Goal: Use online tool/utility: Utilize a website feature to perform a specific function

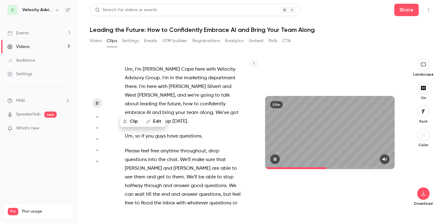
scroll to position [5021, 0]
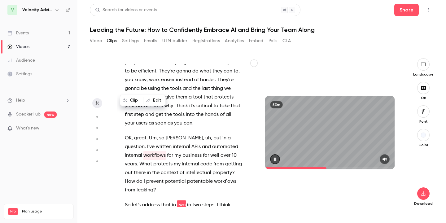
click at [276, 158] on icon "button" at bounding box center [275, 159] width 4 height 4
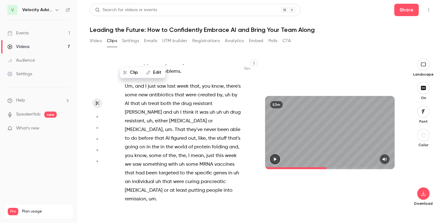
scroll to position [7318, 0]
click at [130, 210] on span "These" at bounding box center [131, 214] width 13 height 9
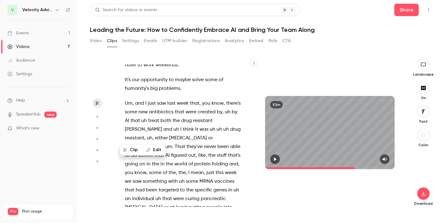
click at [272, 159] on button "button" at bounding box center [275, 159] width 10 height 10
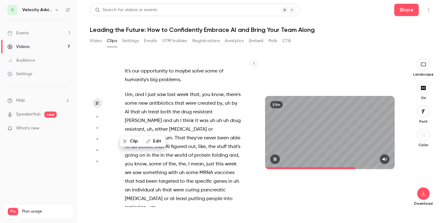
click at [272, 159] on button "button" at bounding box center [275, 159] width 10 height 10
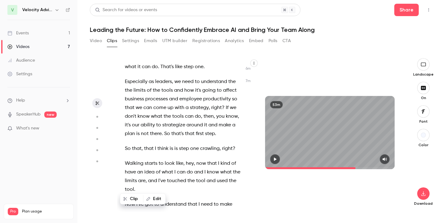
scroll to position [1490, 0]
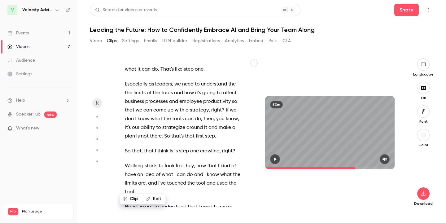
click at [130, 162] on span "Walking" at bounding box center [134, 166] width 19 height 9
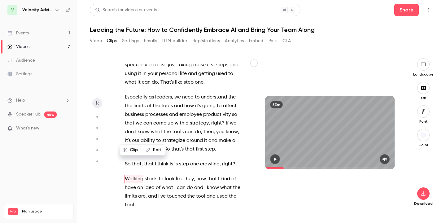
click at [278, 159] on button "button" at bounding box center [275, 159] width 10 height 10
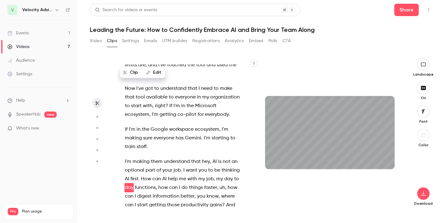
scroll to position [1617, 0]
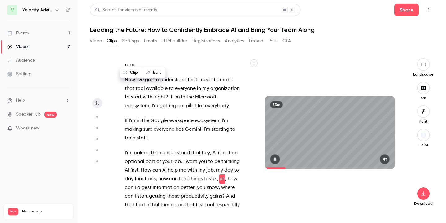
click at [274, 160] on icon "button" at bounding box center [275, 158] width 2 height 3
click at [126, 149] on span "I'm" at bounding box center [128, 153] width 7 height 9
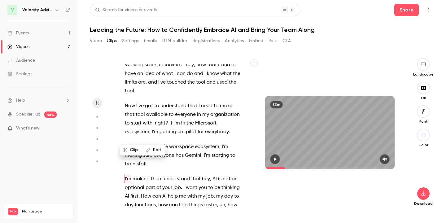
click at [278, 160] on button "button" at bounding box center [275, 159] width 10 height 10
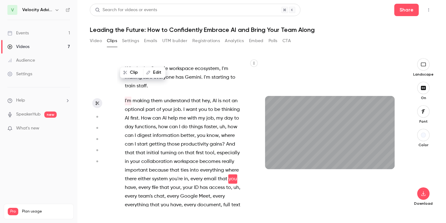
scroll to position [1678, 0]
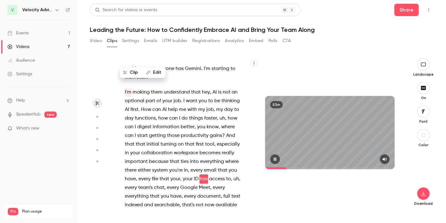
click at [278, 158] on button "button" at bounding box center [275, 159] width 10 height 10
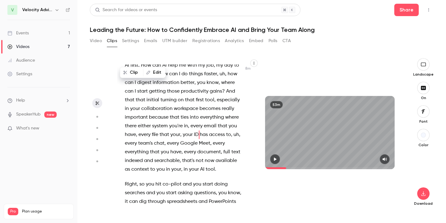
scroll to position [1722, 0]
click at [130, 180] on span "Right" at bounding box center [131, 184] width 12 height 9
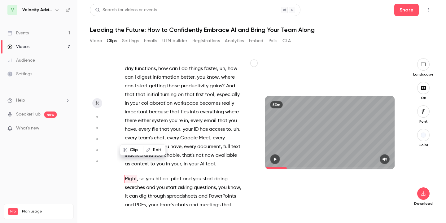
click at [277, 160] on icon "button" at bounding box center [274, 159] width 5 height 4
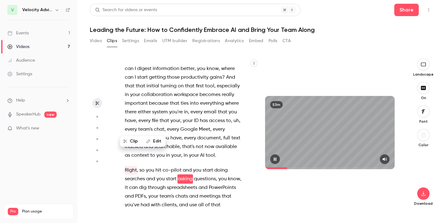
click at [274, 159] on icon "button" at bounding box center [275, 158] width 2 height 3
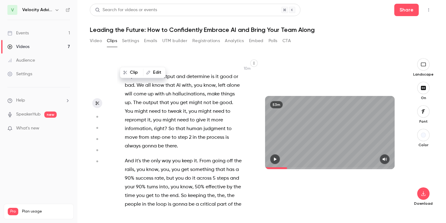
scroll to position [2164, 0]
click at [130, 156] on span "And" at bounding box center [129, 160] width 9 height 9
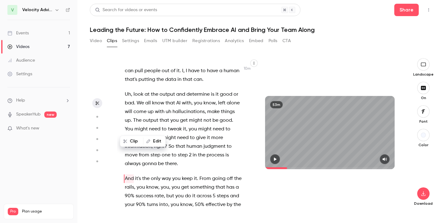
scroll to position [2146, 0]
click at [273, 159] on icon "button" at bounding box center [274, 159] width 5 height 4
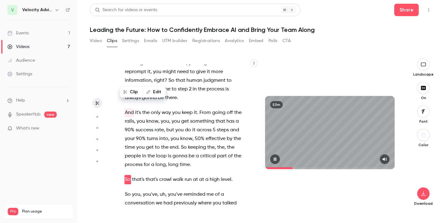
scroll to position [2213, 0]
click at [273, 161] on icon "button" at bounding box center [274, 159] width 5 height 4
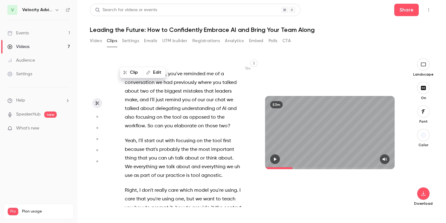
scroll to position [2334, 0]
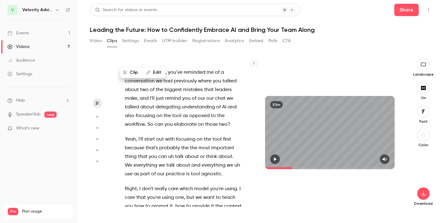
click at [132, 161] on span "We" at bounding box center [128, 165] width 7 height 9
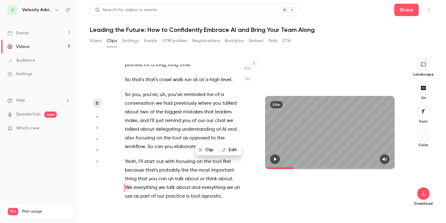
click at [273, 161] on icon "button" at bounding box center [274, 159] width 5 height 4
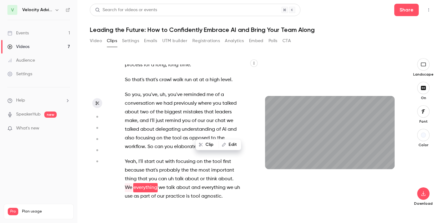
scroll to position [2320, 0]
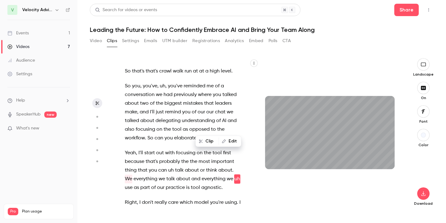
click at [281, 195] on div "53m" at bounding box center [330, 132] width 142 height 149
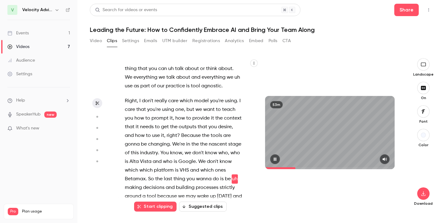
scroll to position [2431, 0]
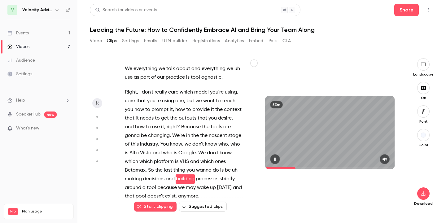
click at [276, 161] on icon "button" at bounding box center [274, 159] width 5 height 4
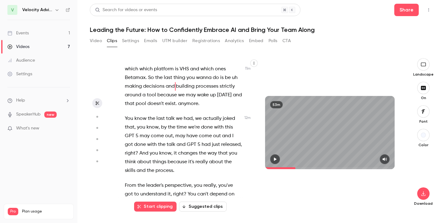
scroll to position [2524, 0]
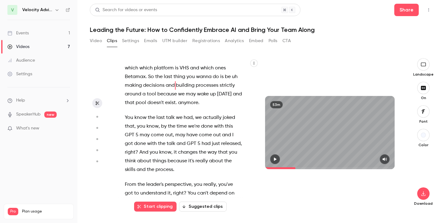
click at [131, 180] on span "From" at bounding box center [130, 184] width 11 height 9
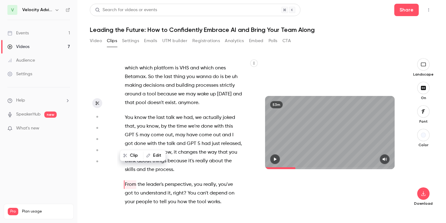
scroll to position [2530, 0]
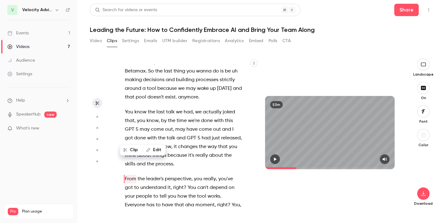
click at [277, 161] on icon "button" at bounding box center [274, 159] width 5 height 4
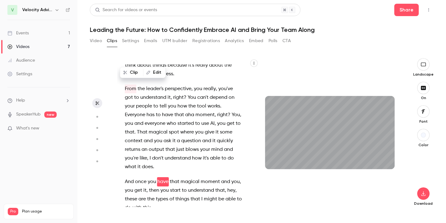
scroll to position [2622, 0]
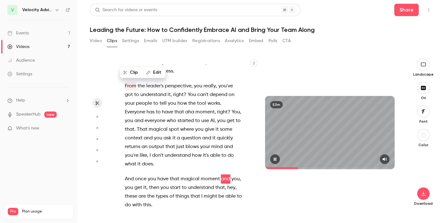
click at [273, 158] on icon "button" at bounding box center [274, 159] width 5 height 4
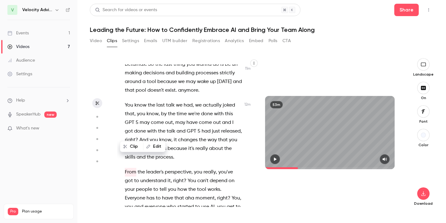
scroll to position [2533, 0]
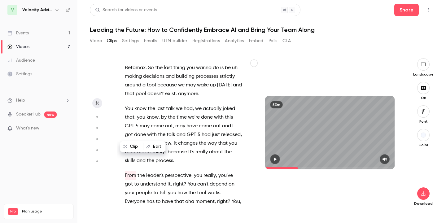
click at [133, 171] on span "From" at bounding box center [130, 175] width 11 height 9
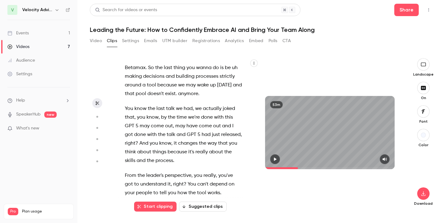
click at [275, 159] on icon "button" at bounding box center [275, 158] width 2 height 3
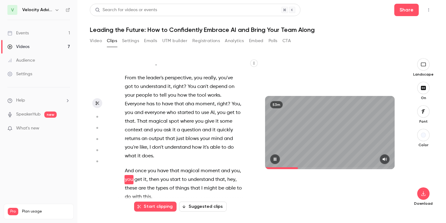
scroll to position [2631, 0]
click at [274, 159] on icon "button" at bounding box center [275, 158] width 2 height 3
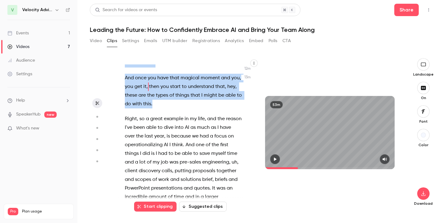
scroll to position [2690, 0]
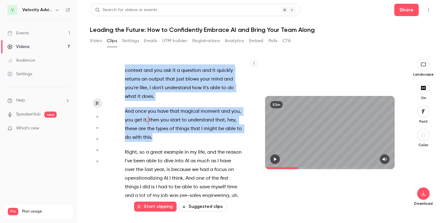
drag, startPoint x: 124, startPoint y: 109, endPoint x: 163, endPoint y: 93, distance: 41.4
click at [163, 93] on div "Um , I'm Connor Cape here with Velocity Advisory Group . I'm in the marketing d…" at bounding box center [186, 135] width 139 height 142
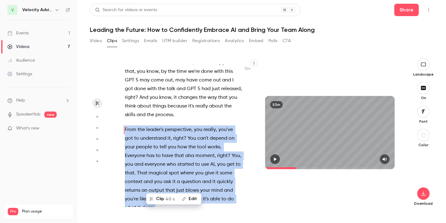
scroll to position [2530, 0]
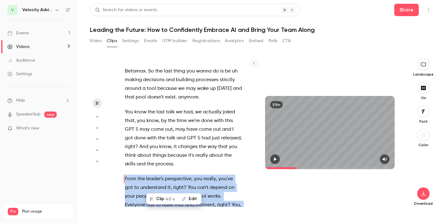
click at [155, 198] on button "Clip 40 s" at bounding box center [163, 199] width 32 height 10
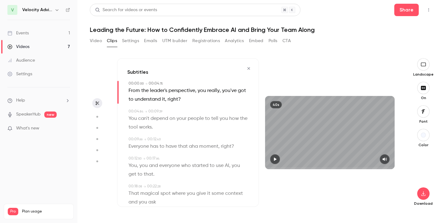
click at [273, 158] on icon "button" at bounding box center [274, 159] width 5 height 4
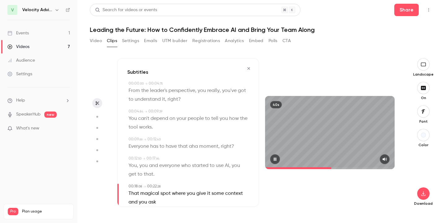
click at [280, 162] on div at bounding box center [329, 159] width 129 height 10
click at [277, 157] on icon "button" at bounding box center [274, 159] width 5 height 4
drag, startPoint x: 155, startPoint y: 175, endPoint x: 150, endPoint y: 175, distance: 5.3
click at [150, 175] on p "You , you and everyone who started to use AI , you get to that ." at bounding box center [188, 169] width 120 height 17
type input "****"
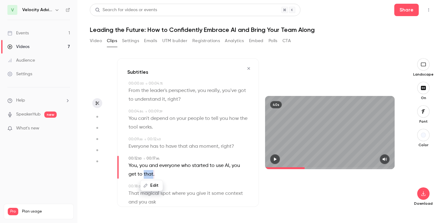
click at [154, 185] on button "Edit" at bounding box center [151, 186] width 21 height 10
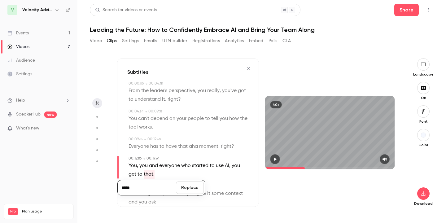
click at [148, 186] on input "*****" at bounding box center [147, 187] width 56 height 12
click at [137, 187] on input "*****" at bounding box center [147, 187] width 56 height 12
type input "******"
click at [183, 189] on button "Replace" at bounding box center [190, 187] width 28 height 12
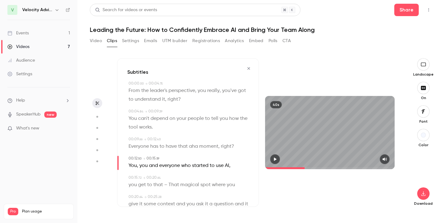
click at [175, 183] on span "That" at bounding box center [173, 185] width 11 height 9
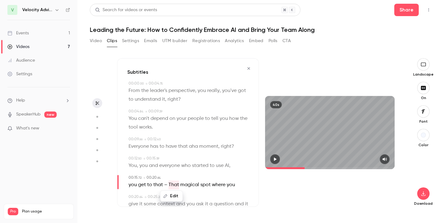
type input "****"
click at [169, 195] on button "Edit" at bounding box center [171, 196] width 21 height 10
click at [135, 172] on input "****" at bounding box center [160, 171] width 56 height 12
type input "****"
click at [200, 169] on button "Replace" at bounding box center [203, 171] width 28 height 12
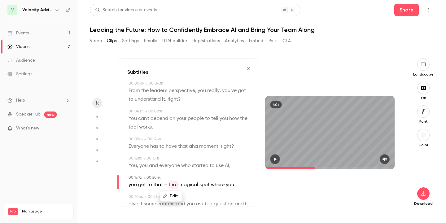
click at [275, 159] on icon "button" at bounding box center [275, 158] width 2 height 3
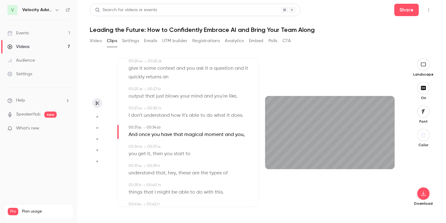
scroll to position [137, 0]
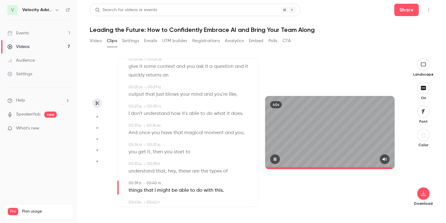
click at [278, 159] on button "button" at bounding box center [275, 159] width 10 height 10
drag, startPoint x: 165, startPoint y: 171, endPoint x: 172, endPoint y: 172, distance: 6.6
click at [172, 172] on p "understand that , hey , these are the types of" at bounding box center [177, 171] width 99 height 9
type input "****"
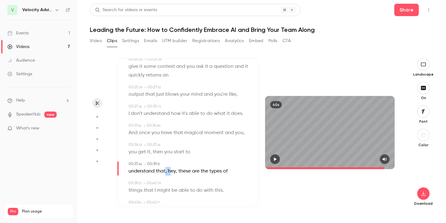
click at [176, 174] on span "," at bounding box center [176, 171] width 1 height 9
click at [172, 183] on button "Edit" at bounding box center [169, 182] width 21 height 10
click at [152, 185] on input "***" at bounding box center [158, 184] width 56 height 12
type input "****"
click at [196, 185] on button "Replace" at bounding box center [201, 184] width 28 height 12
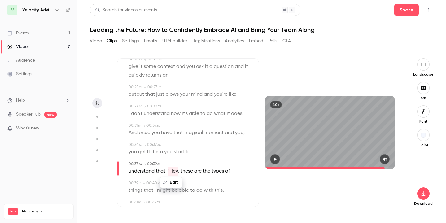
click at [275, 159] on icon "button" at bounding box center [275, 158] width 2 height 3
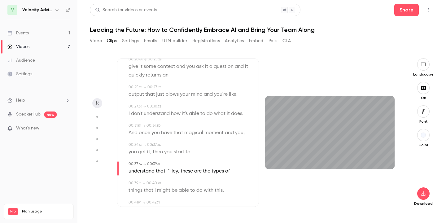
scroll to position [160, 0]
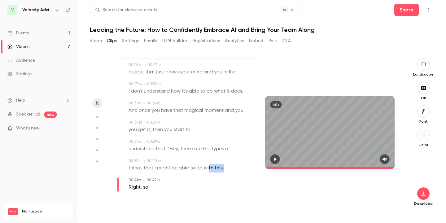
drag, startPoint x: 209, startPoint y: 168, endPoint x: 226, endPoint y: 168, distance: 17.0
click at [226, 168] on div "things that I might be able to do with this ." at bounding box center [188, 168] width 120 height 9
type input "****"
click at [221, 176] on button "Edit" at bounding box center [220, 179] width 21 height 10
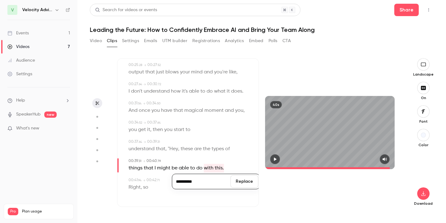
click at [206, 183] on input "**********" at bounding box center [201, 181] width 56 height 12
type input "**********"
click at [245, 181] on button "Replace" at bounding box center [244, 181] width 28 height 12
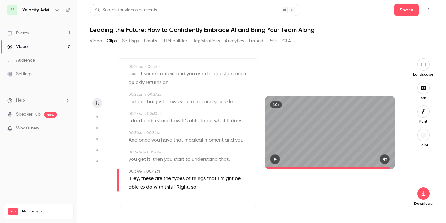
scroll to position [130, 0]
drag, startPoint x: 172, startPoint y: 188, endPoint x: 202, endPoint y: 190, distance: 29.5
click at [201, 190] on p ""Hey , these are the types of things that I might be able to do with this." Rig…" at bounding box center [188, 182] width 120 height 17
type input "**"
click at [205, 189] on p ""Hey , these are the types of things that I might be able to do with this." Rig…" at bounding box center [188, 182] width 120 height 17
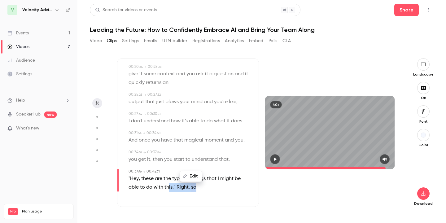
drag, startPoint x: 199, startPoint y: 189, endPoint x: 169, endPoint y: 186, distance: 30.5
click at [169, 186] on p ""Hey , these are the types of things that I might be able to do with this." Rig…" at bounding box center [188, 182] width 120 height 17
click at [189, 177] on button "Edit" at bounding box center [190, 176] width 21 height 10
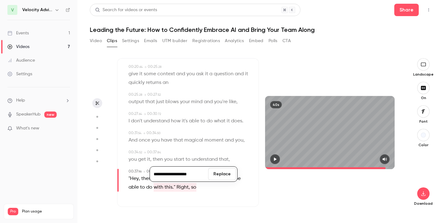
click at [200, 176] on input "**********" at bounding box center [179, 174] width 56 height 12
type input "**********"
click at [213, 176] on button "Replace" at bounding box center [222, 174] width 28 height 12
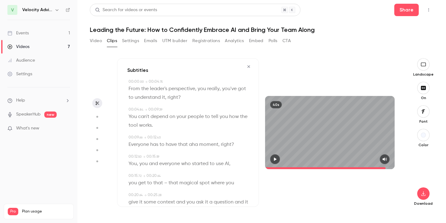
scroll to position [0, 0]
click at [270, 159] on button "button" at bounding box center [275, 159] width 10 height 10
click at [137, 91] on span "From" at bounding box center [133, 90] width 11 height 9
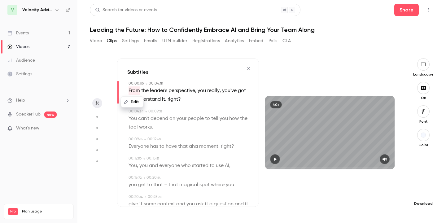
click at [424, 193] on icon "button" at bounding box center [423, 193] width 7 height 5
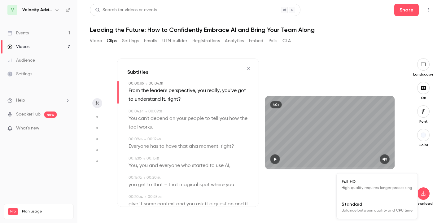
click at [374, 187] on span "High quality requires longer processing" at bounding box center [377, 188] width 71 height 6
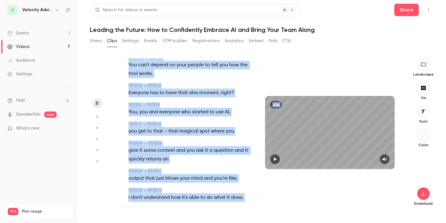
scroll to position [158, 0]
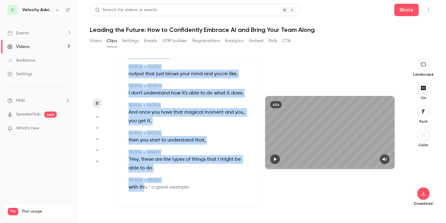
drag, startPoint x: 128, startPoint y: 89, endPoint x: 143, endPoint y: 186, distance: 98.0
click at [143, 186] on div "00:00 . 00 → 00:04 . 75 From the leader's perspective , you really , you've got…" at bounding box center [187, 60] width 121 height 274
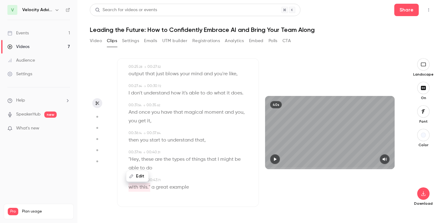
scroll to position [0, 0]
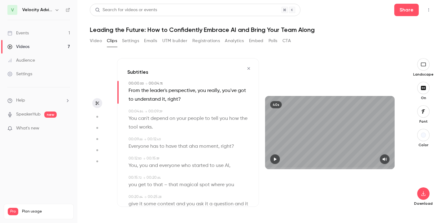
click at [249, 67] on icon "button" at bounding box center [248, 68] width 2 height 2
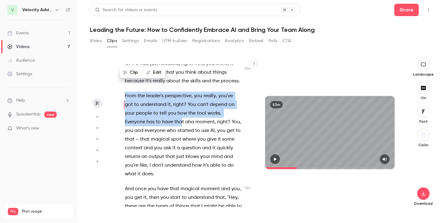
scroll to position [2626, 0]
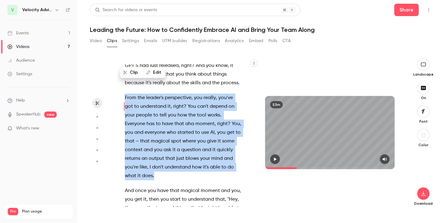
drag, startPoint x: 125, startPoint y: 127, endPoint x: 173, endPoint y: 128, distance: 48.0
click at [173, 128] on p "From the leader's perspective , you really , you've got to understand it , righ…" at bounding box center [183, 137] width 117 height 87
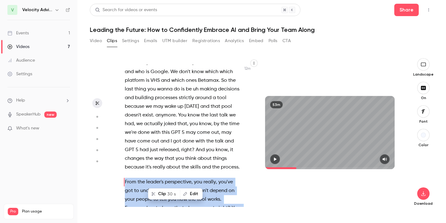
scroll to position [2536, 0]
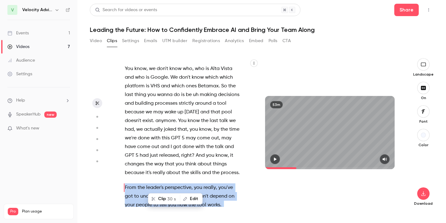
click at [167, 126] on div "Um , I'm Connor Cape here with Velocity Advisory Group . I'm in the marketing d…" at bounding box center [186, 135] width 139 height 142
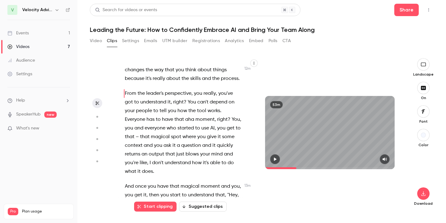
scroll to position [2630, 0]
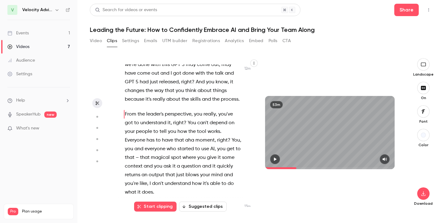
click at [131, 136] on span "Everyone" at bounding box center [135, 140] width 20 height 9
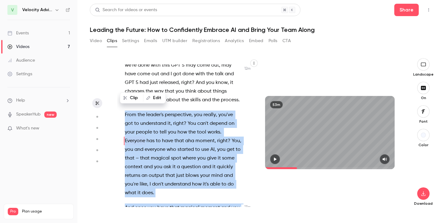
scroll to position [2614, 0]
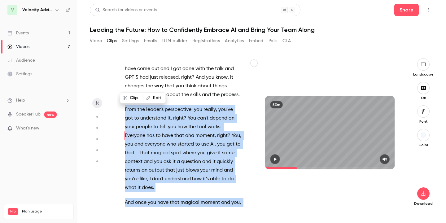
drag, startPoint x: 124, startPoint y: 108, endPoint x: 153, endPoint y: 177, distance: 74.7
click at [153, 177] on div "Um , I'm Connor Cape here with Velocity Advisory Group . I'm in the marketing d…" at bounding box center [186, 135] width 139 height 142
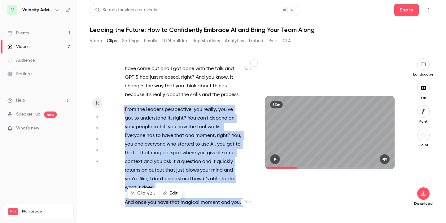
type input "*****"
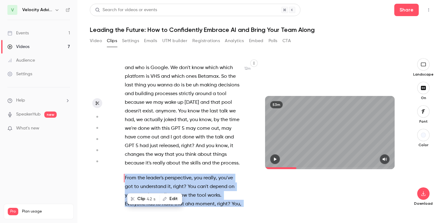
scroll to position [2536, 0]
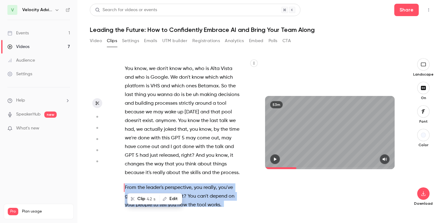
copy div "From the leader's perspective , you really , you've got to understand it , righ…"
